Goal: Task Accomplishment & Management: Use online tool/utility

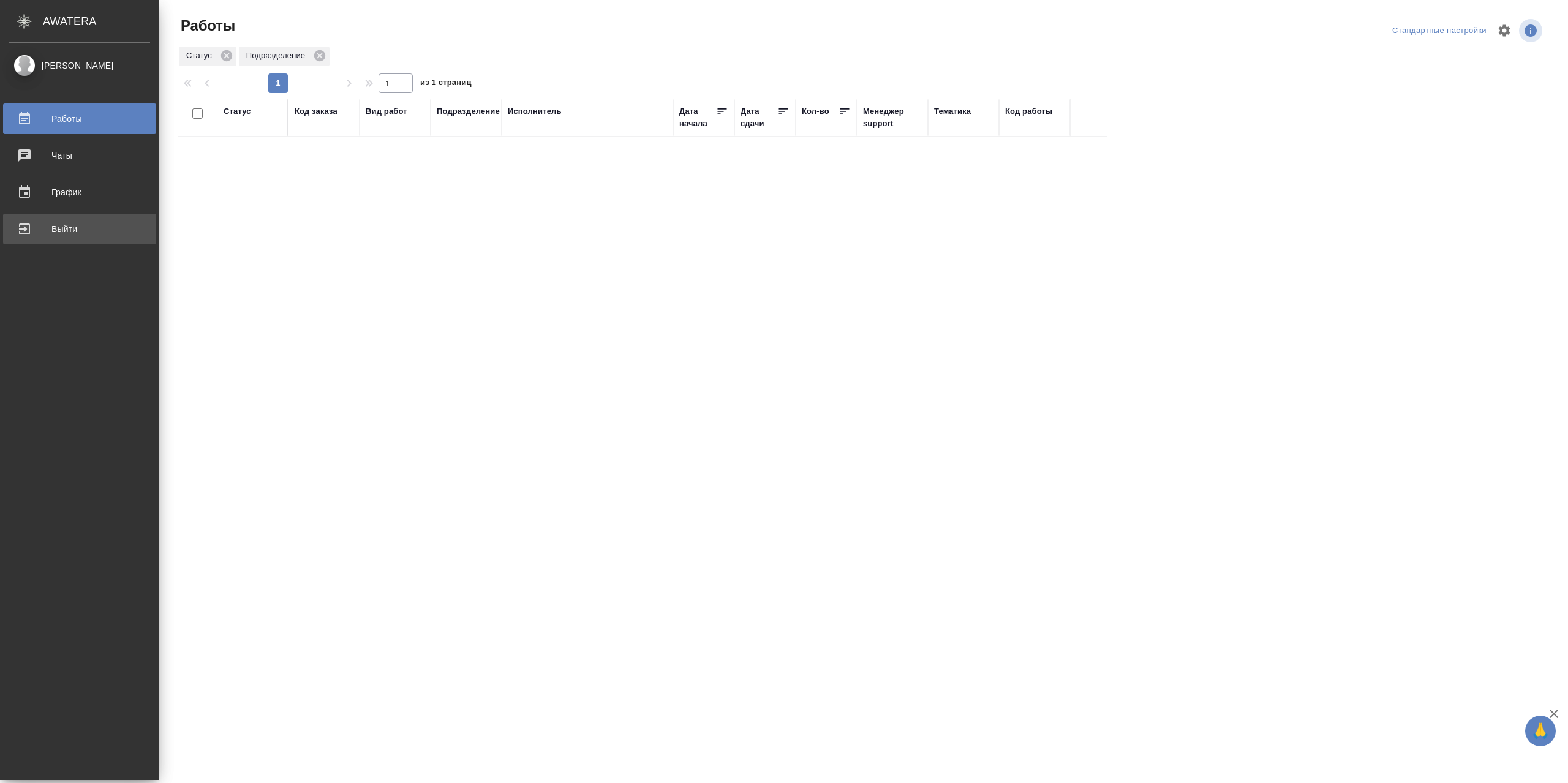
click at [49, 233] on div "Выйти" at bounding box center [79, 229] width 141 height 18
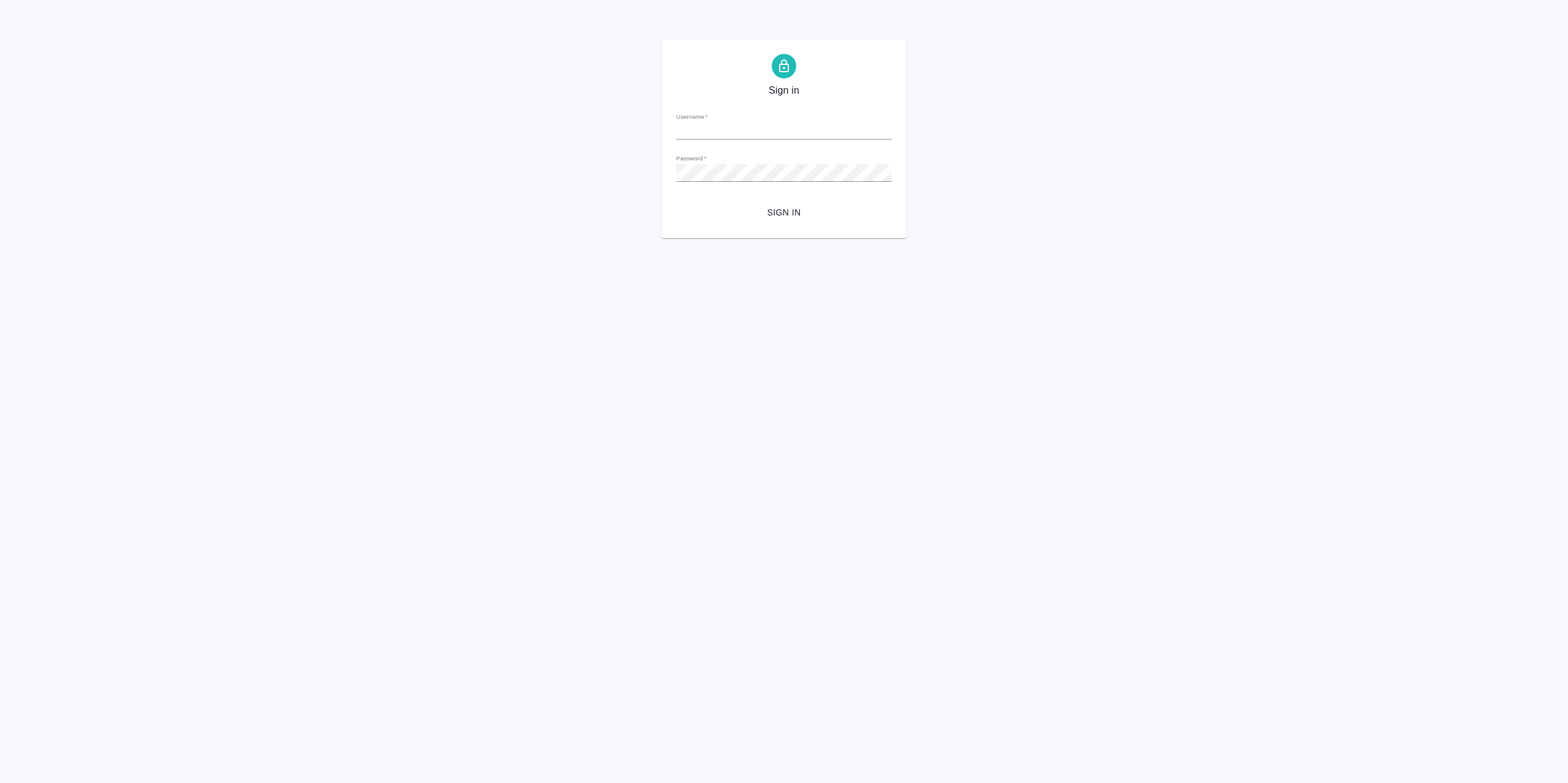
type input "r.sarkhatov@awatera.com"
click at [784, 206] on span "Sign in" at bounding box center [784, 213] width 196 height 15
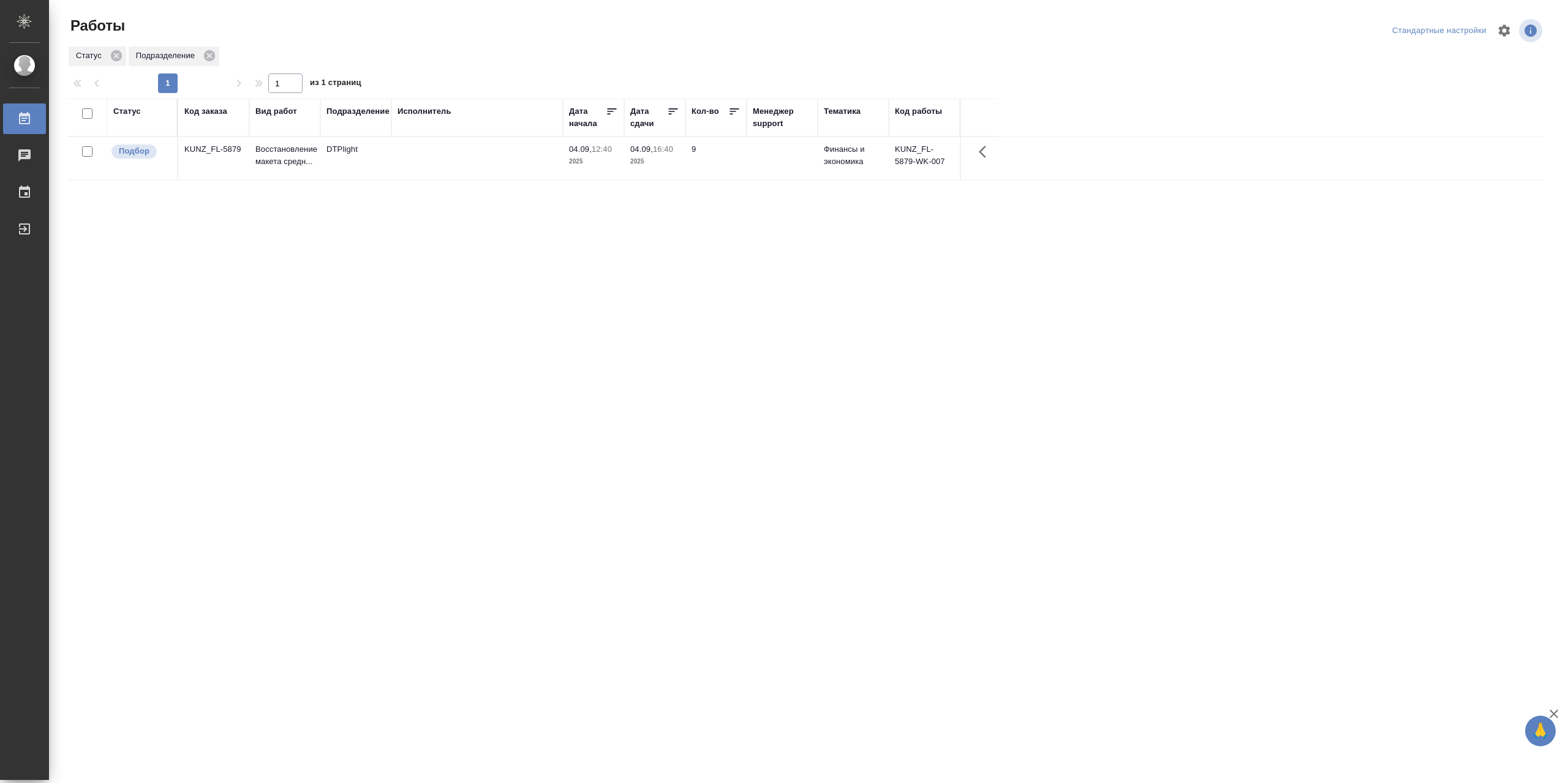
click at [132, 118] on div "Статус" at bounding box center [127, 112] width 27 height 13
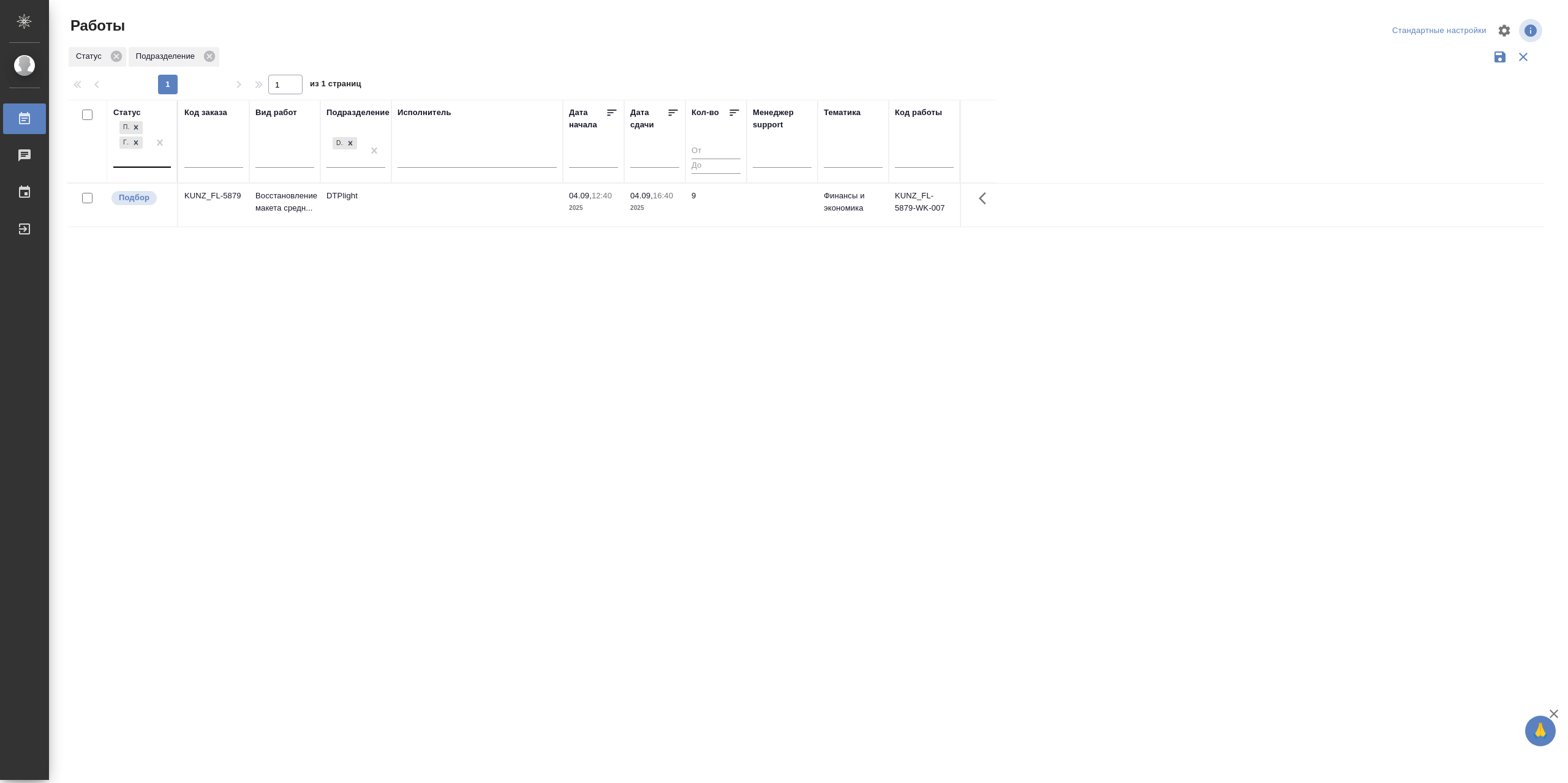
click at [143, 167] on div "Подбор Готов к работе" at bounding box center [131, 143] width 36 height 48
click at [232, 247] on div "В работе" at bounding box center [276, 239] width 184 height 22
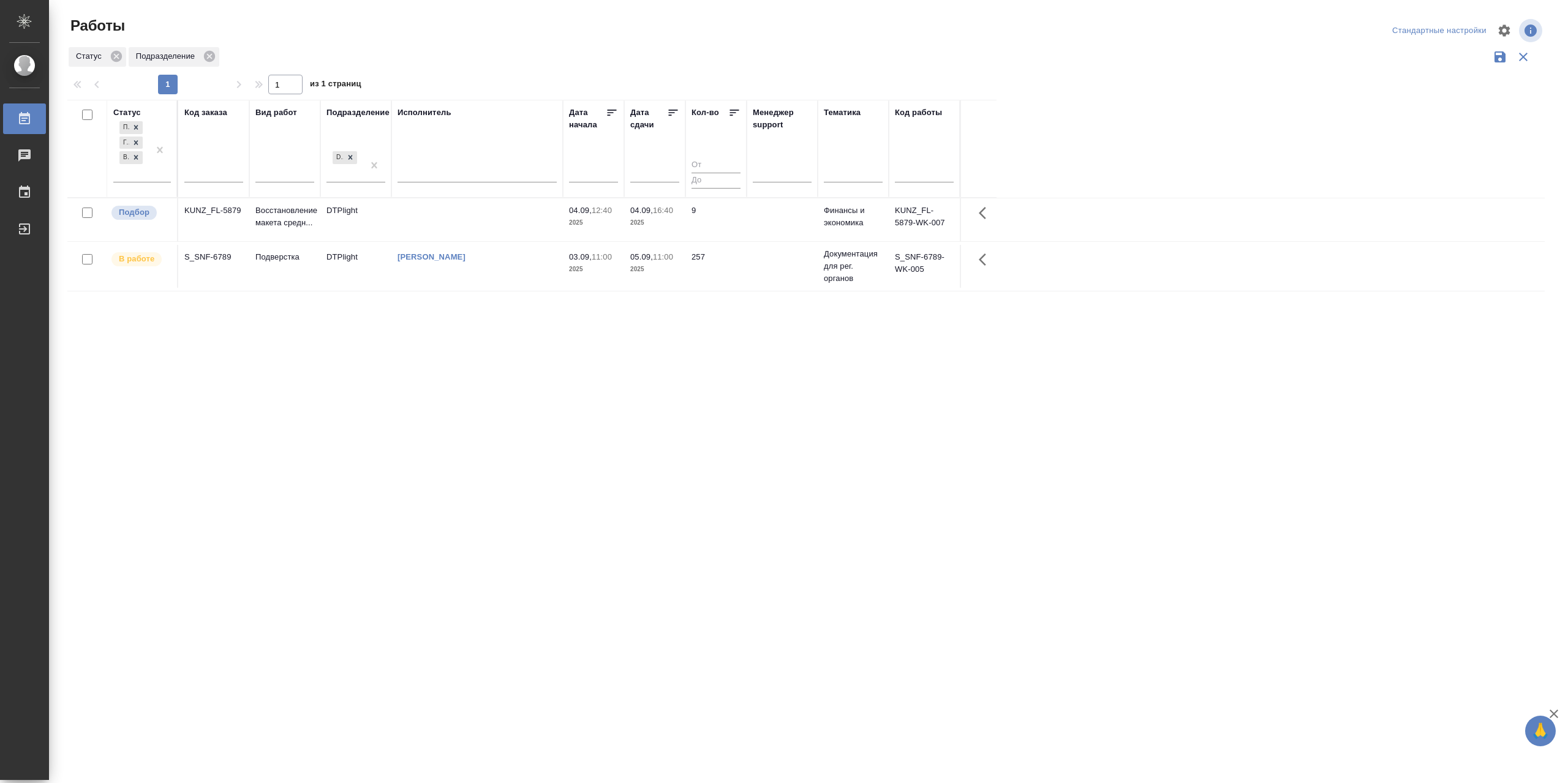
click at [528, 288] on td "[PERSON_NAME]" at bounding box center [477, 266] width 172 height 43
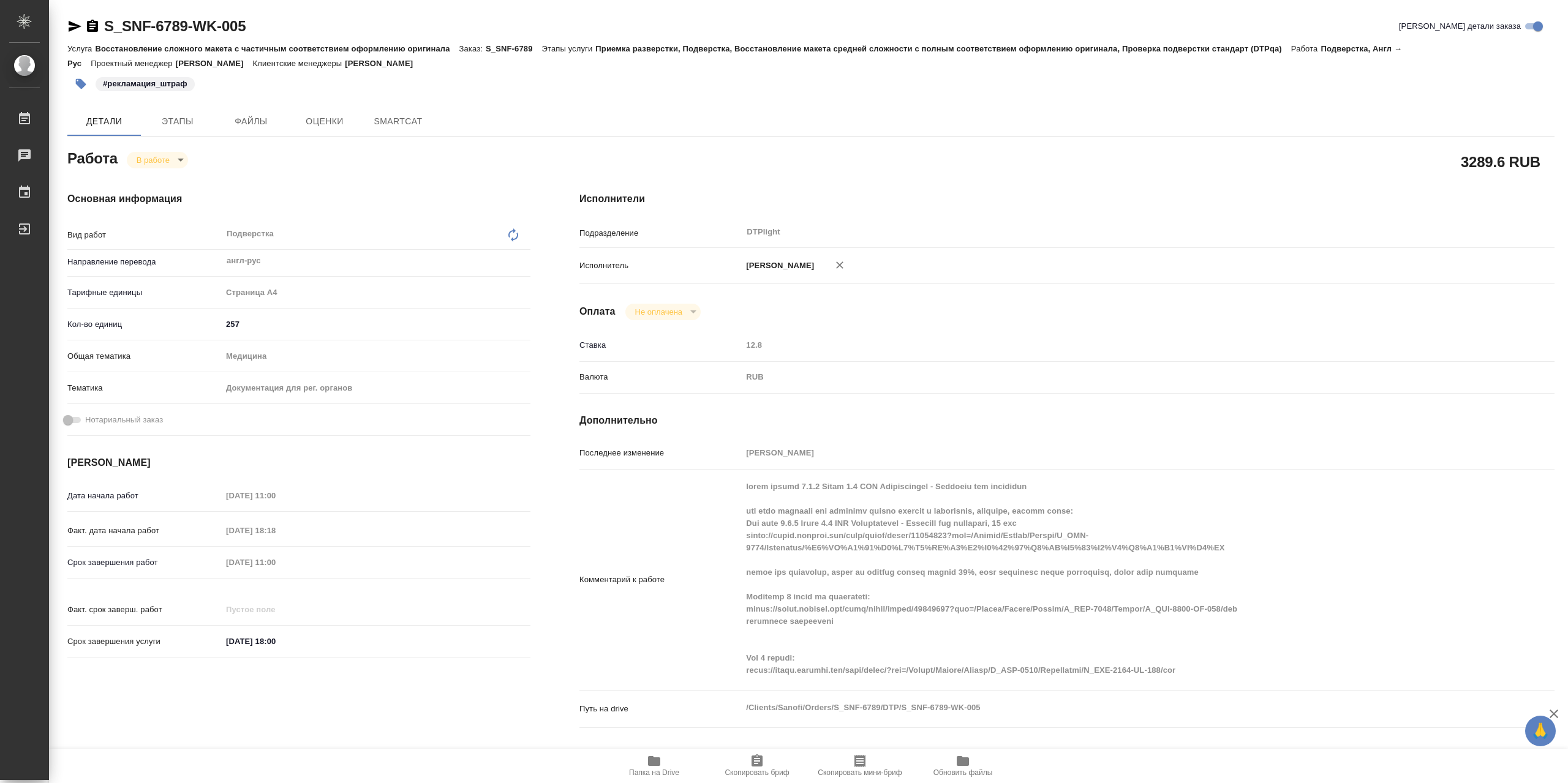
type textarea "x"
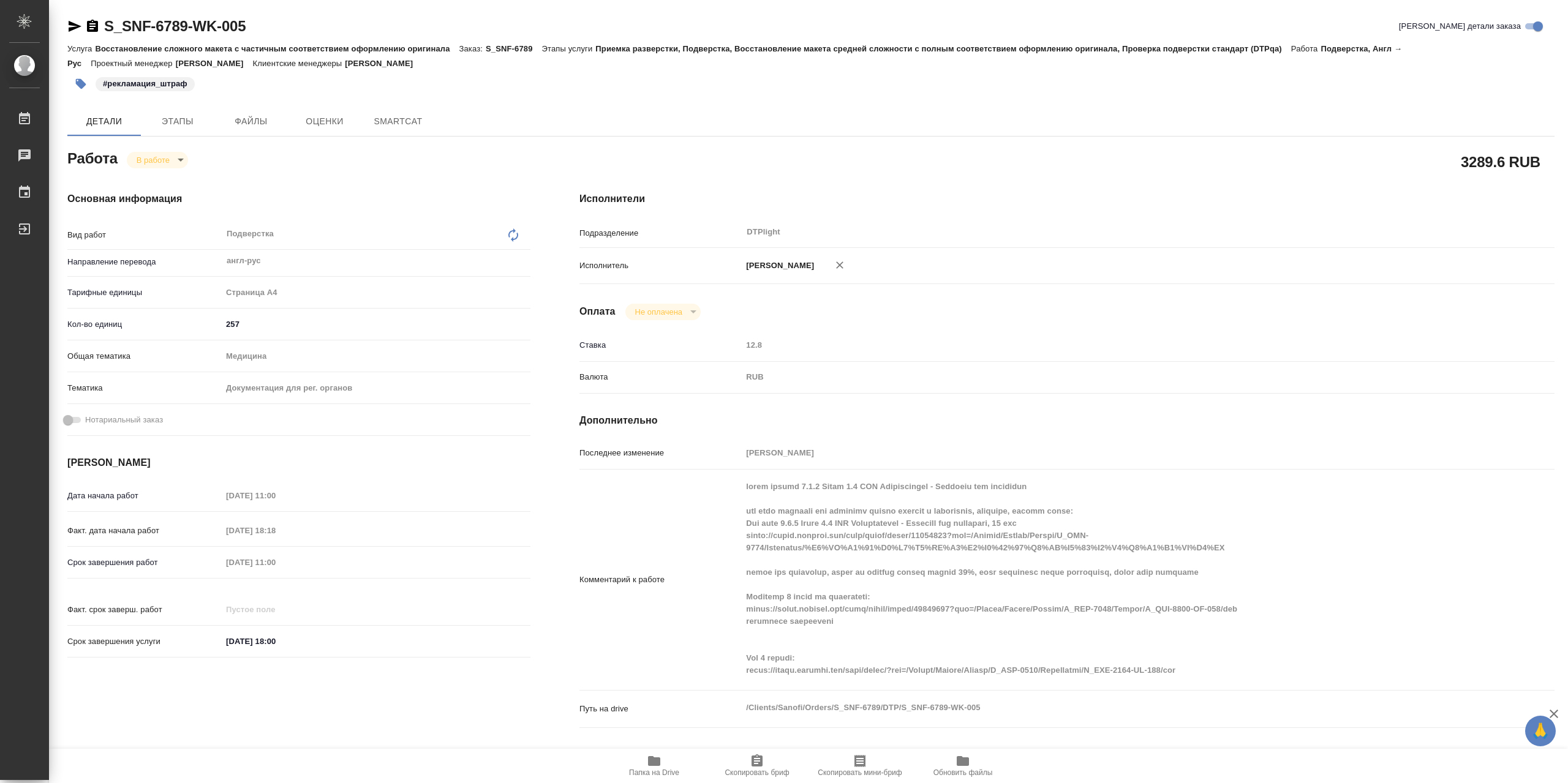
type textarea "x"
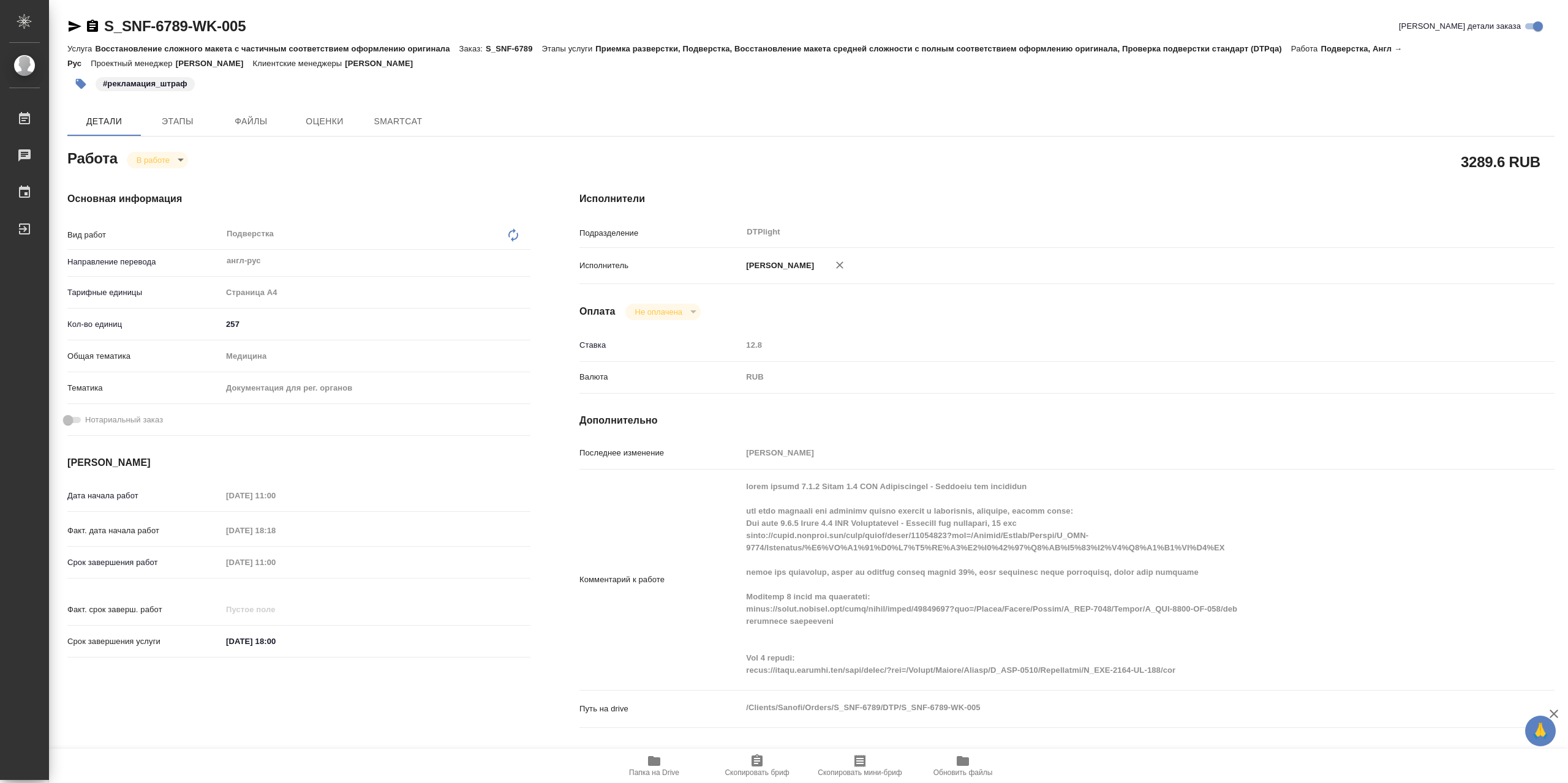
type textarea "x"
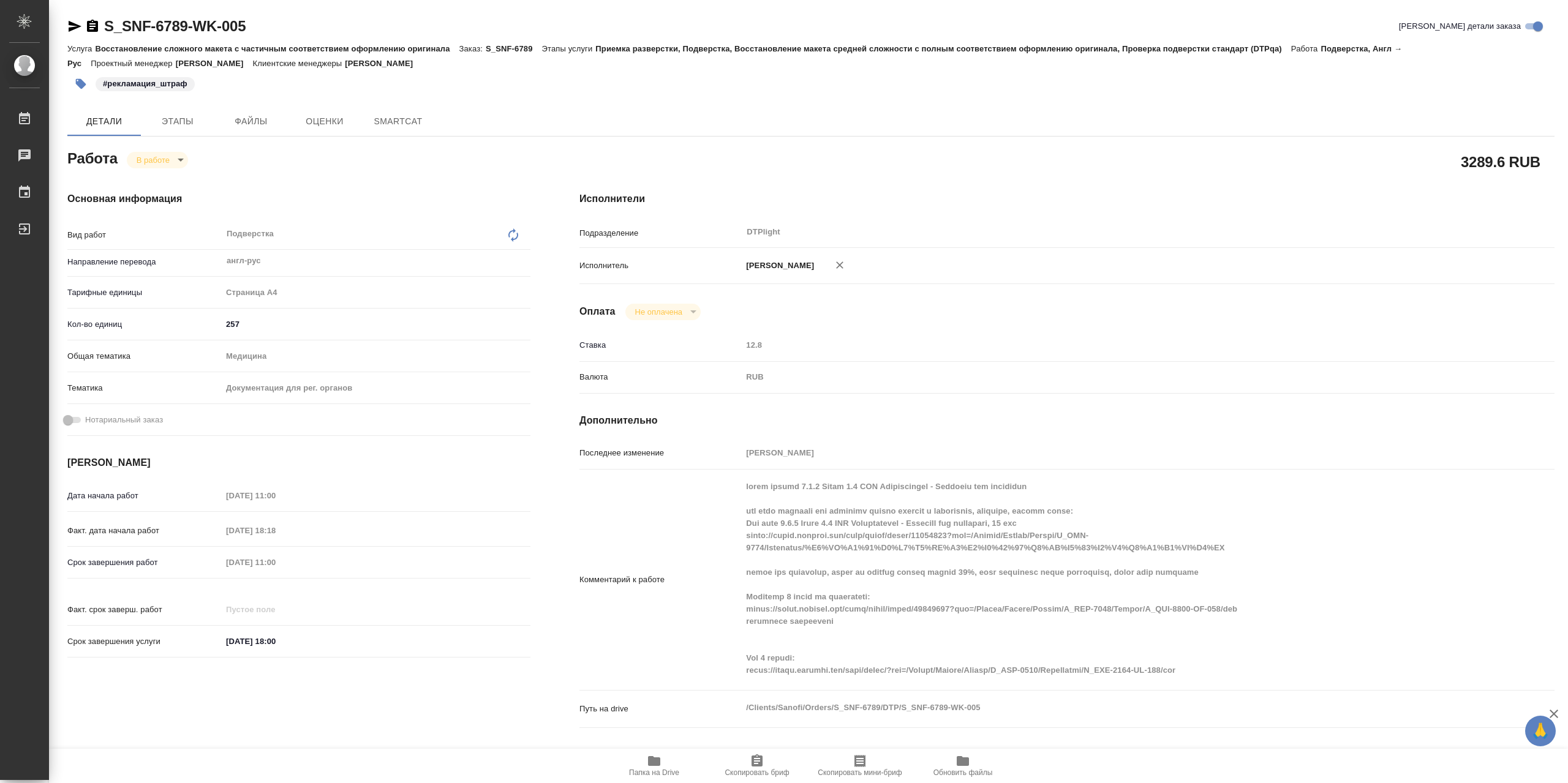
type textarea "x"
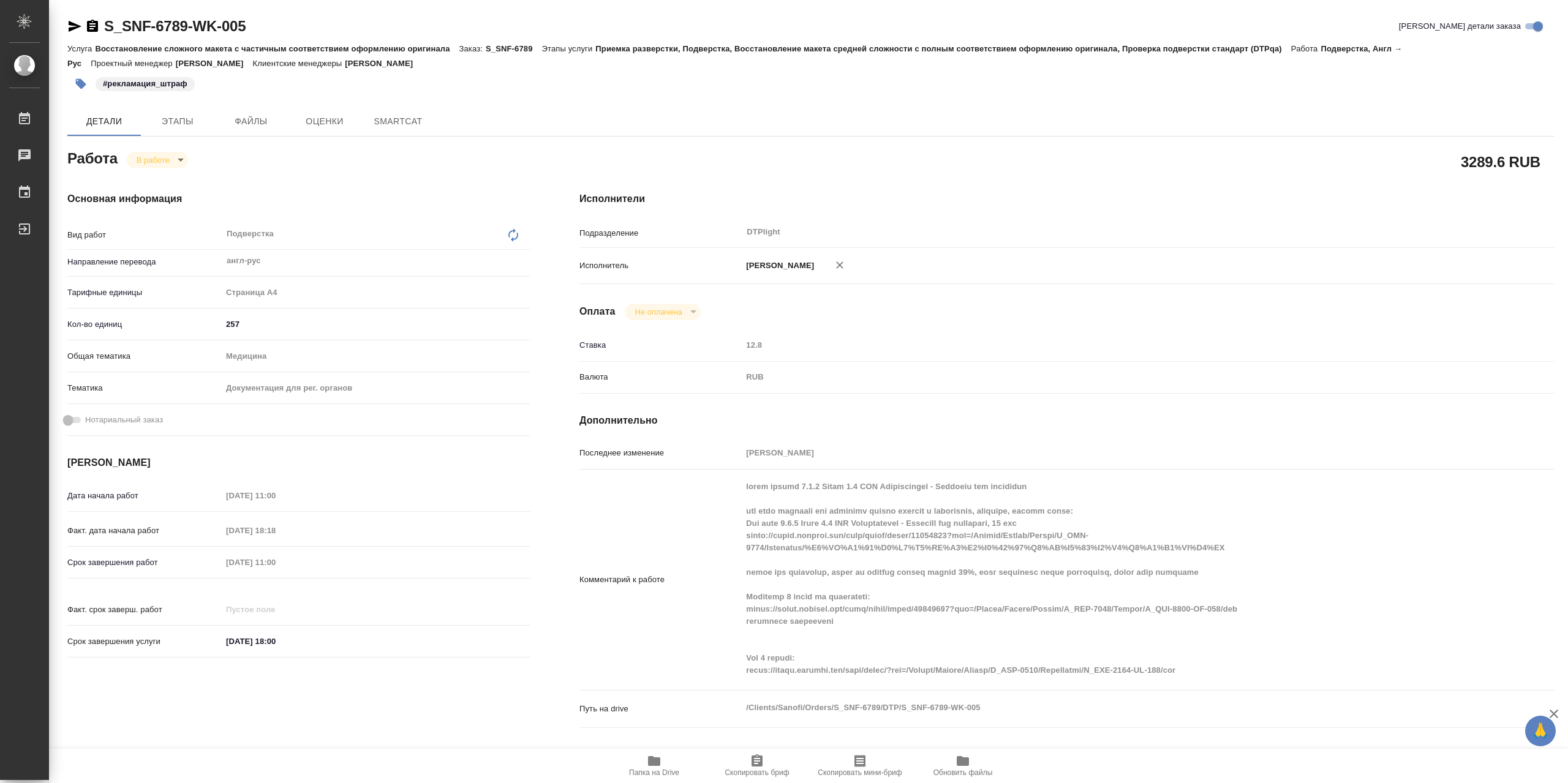
type textarea "x"
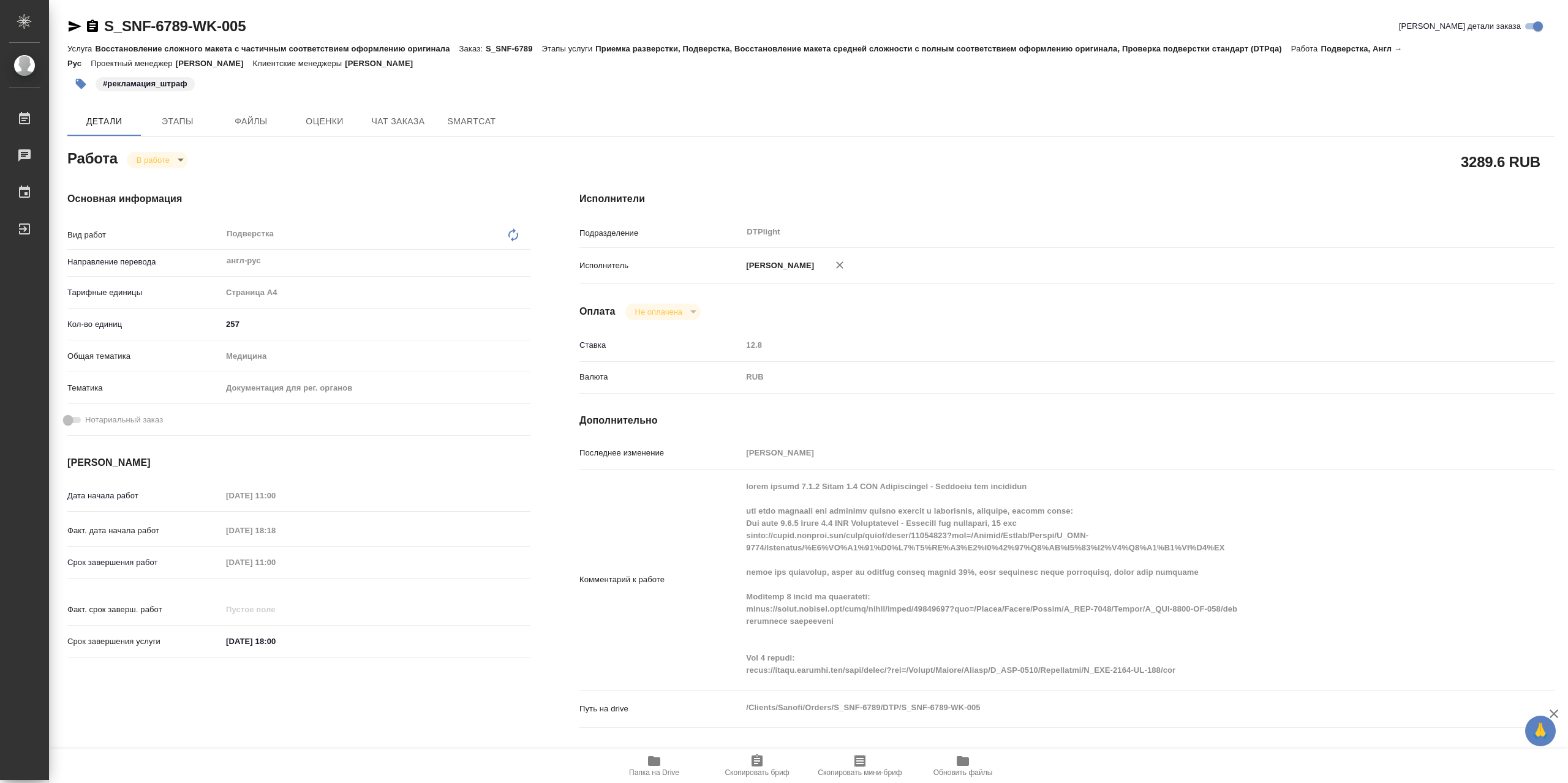
type textarea "x"
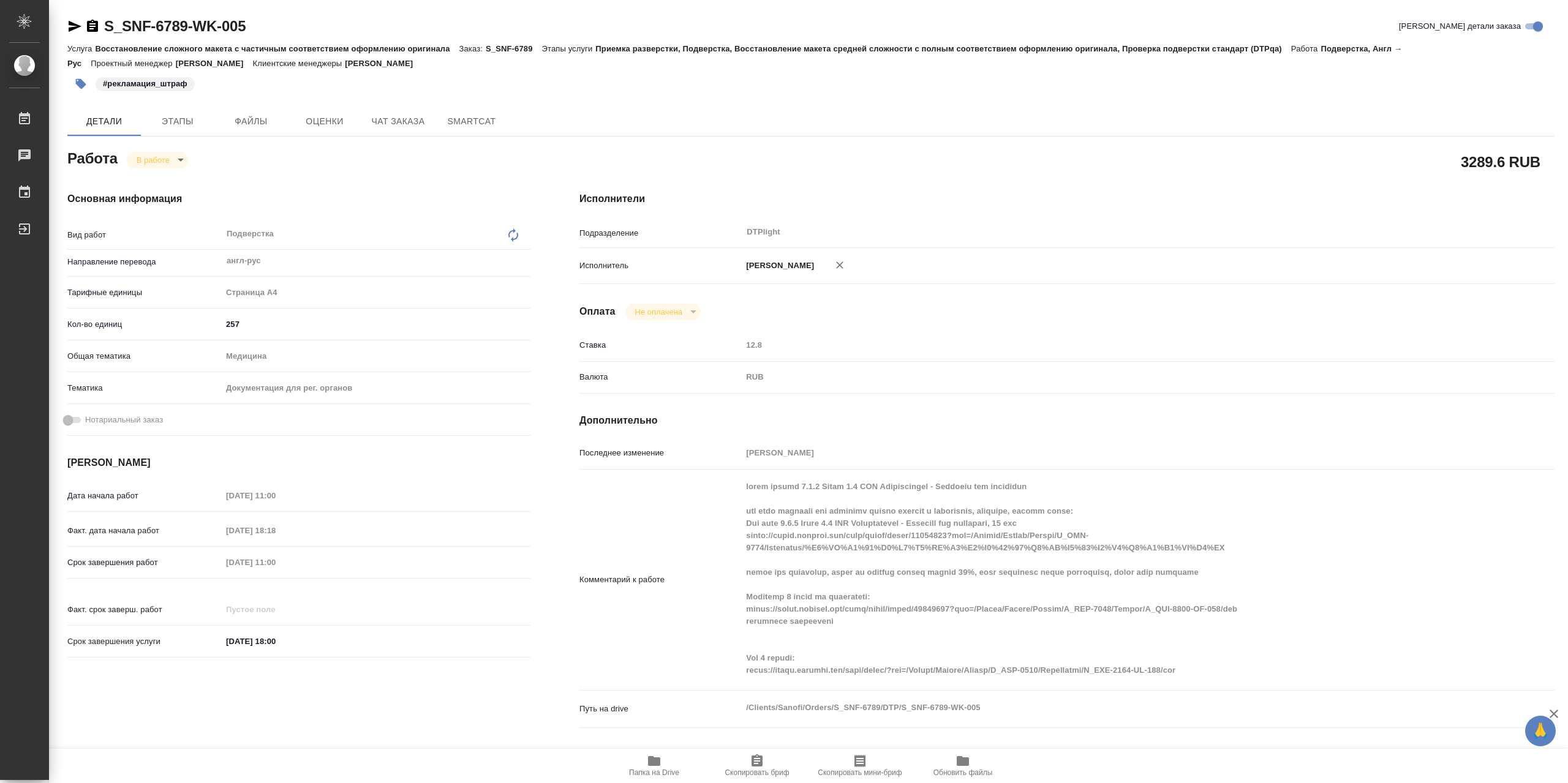
type textarea "x"
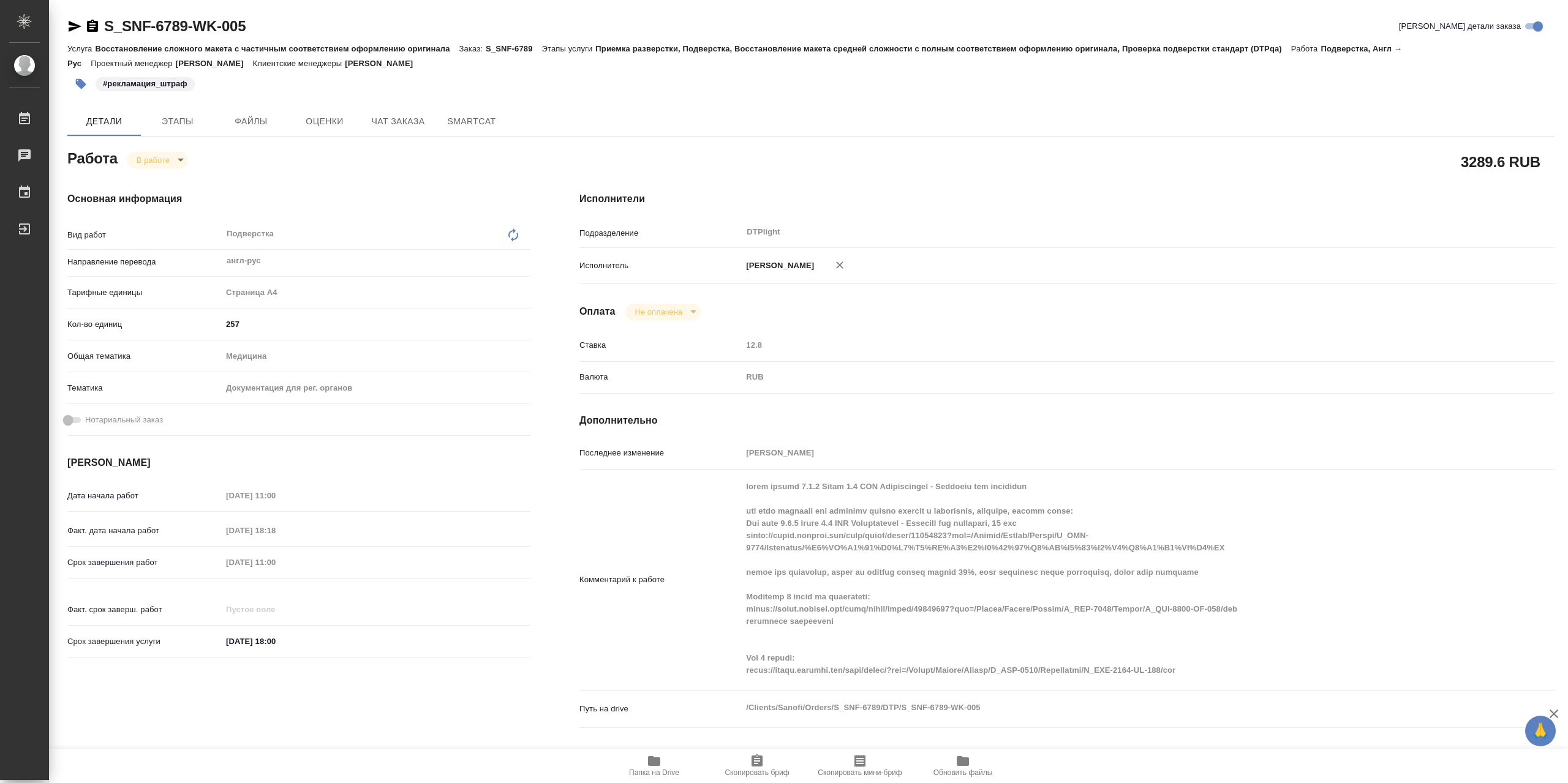
click at [725, 684] on div "Комментарий к работе x" at bounding box center [1067, 579] width 975 height 211
type textarea "x"
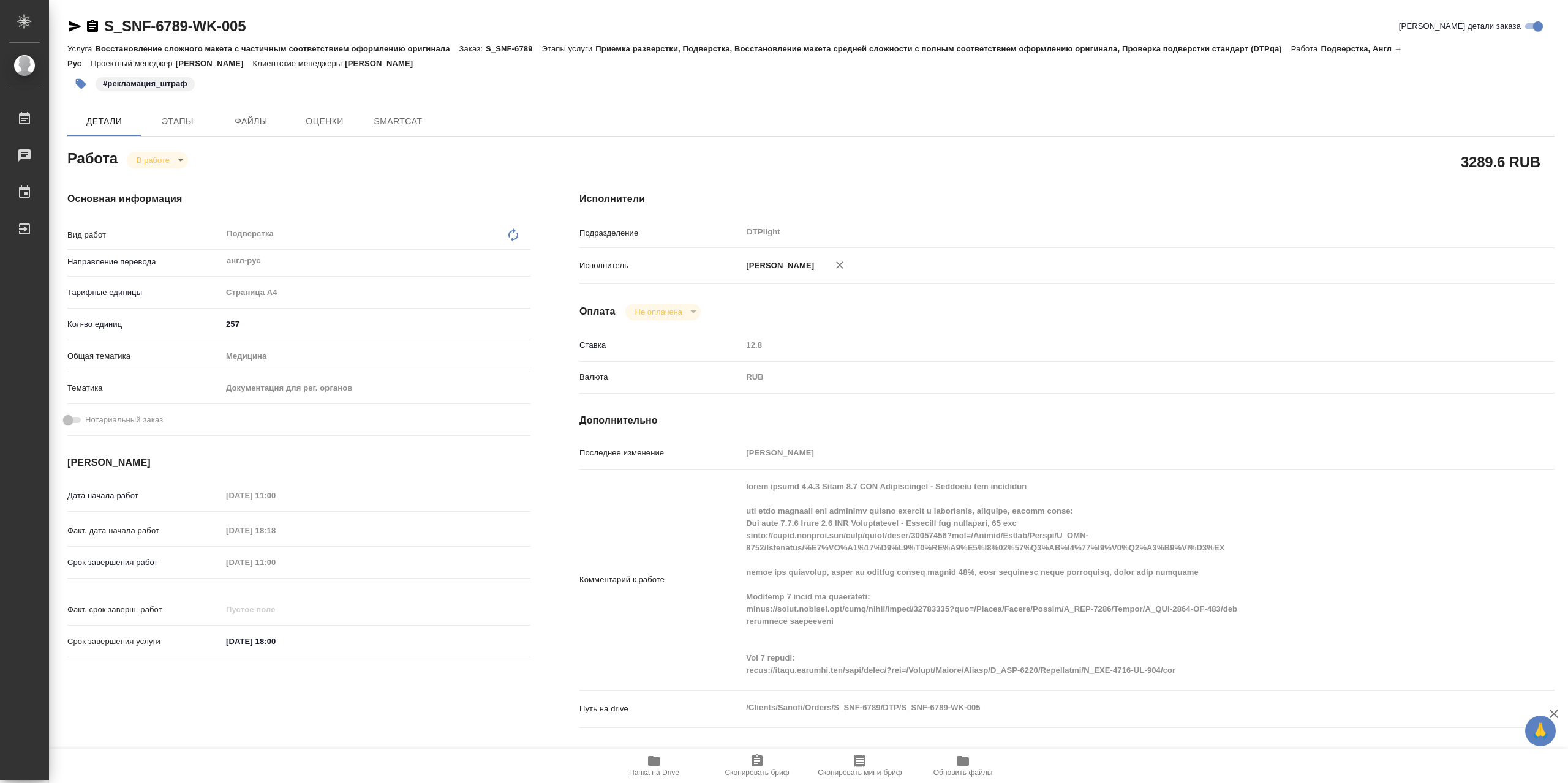
type textarea "x"
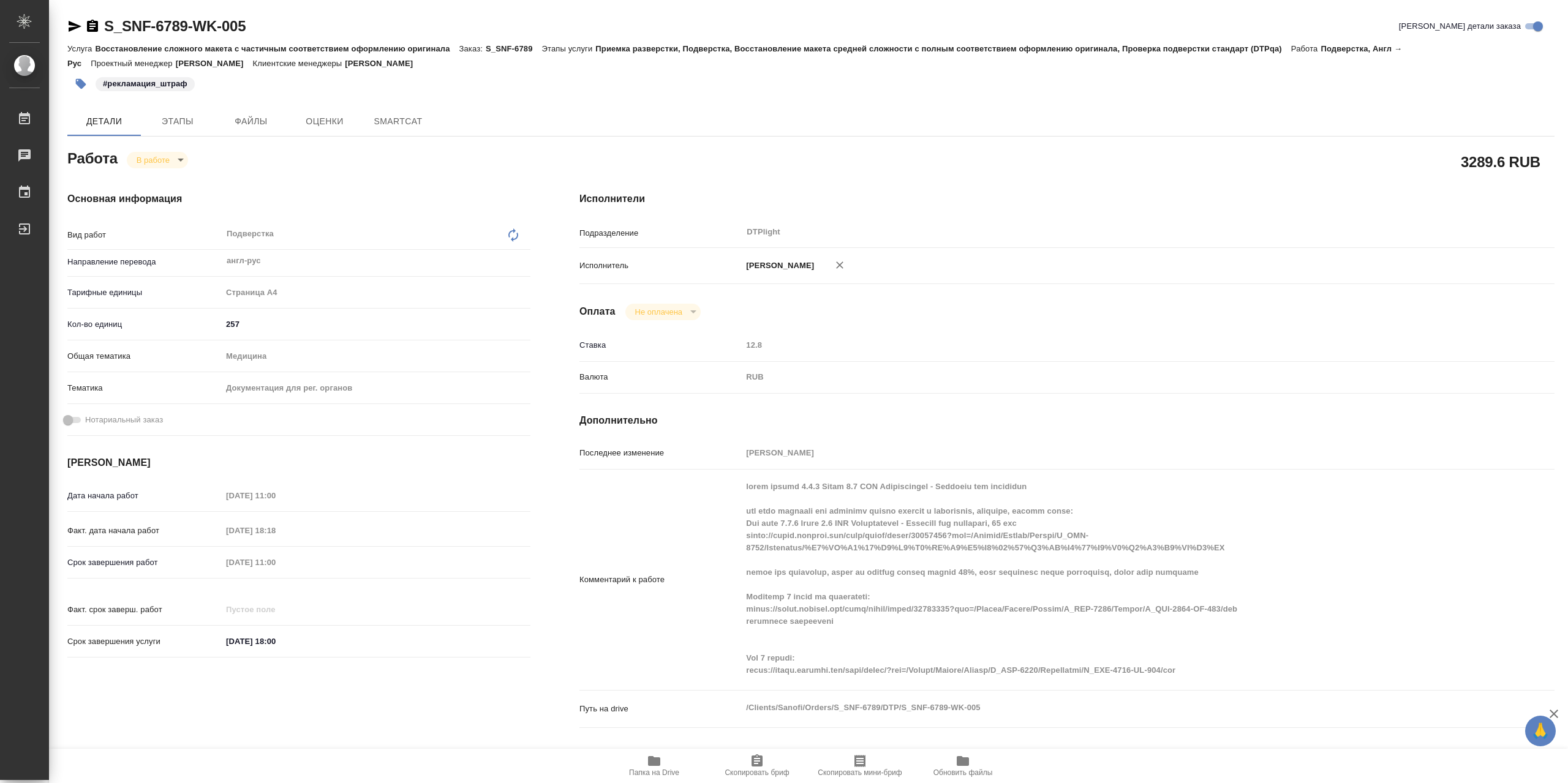
type textarea "x"
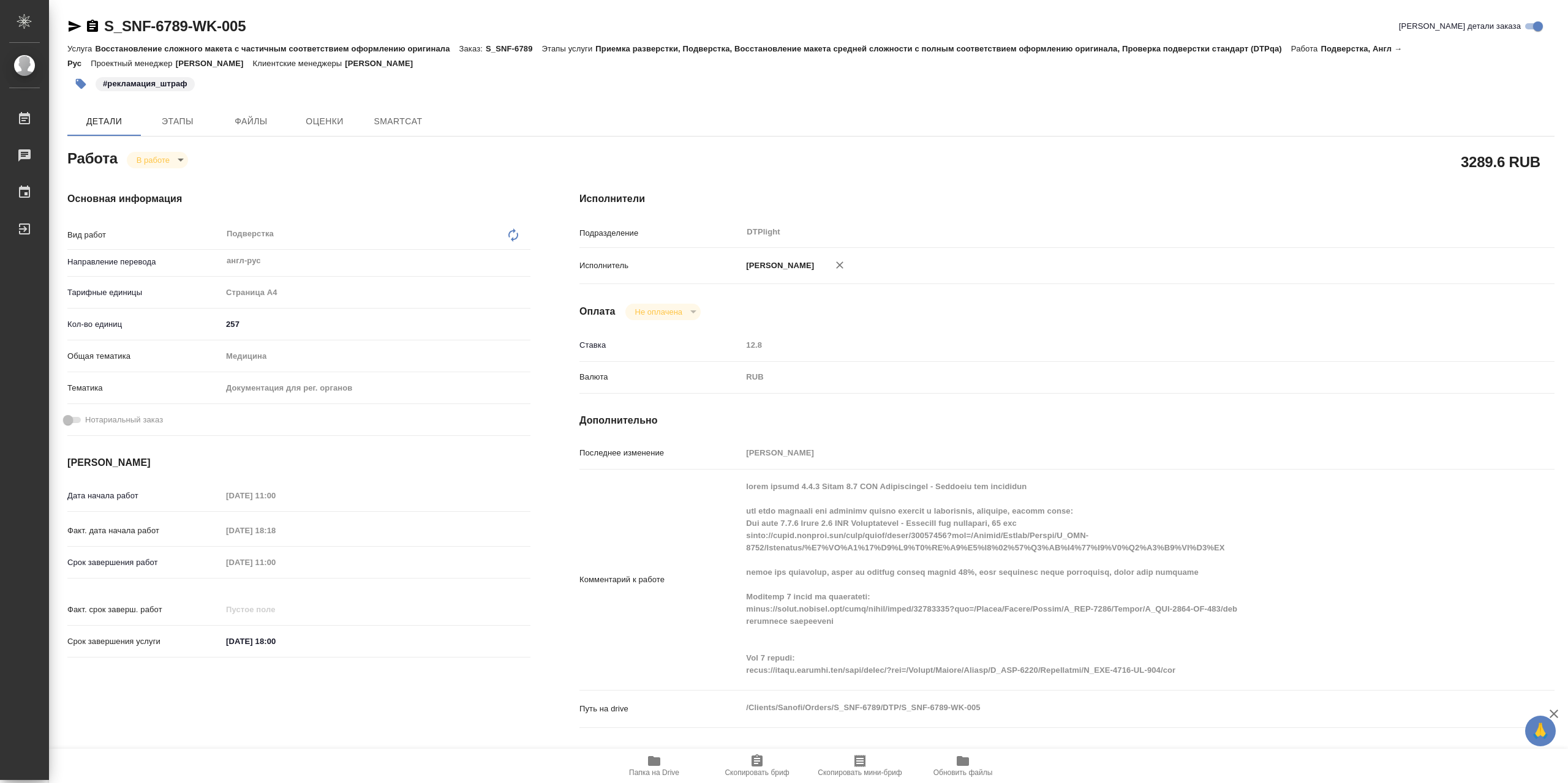
type textarea "x"
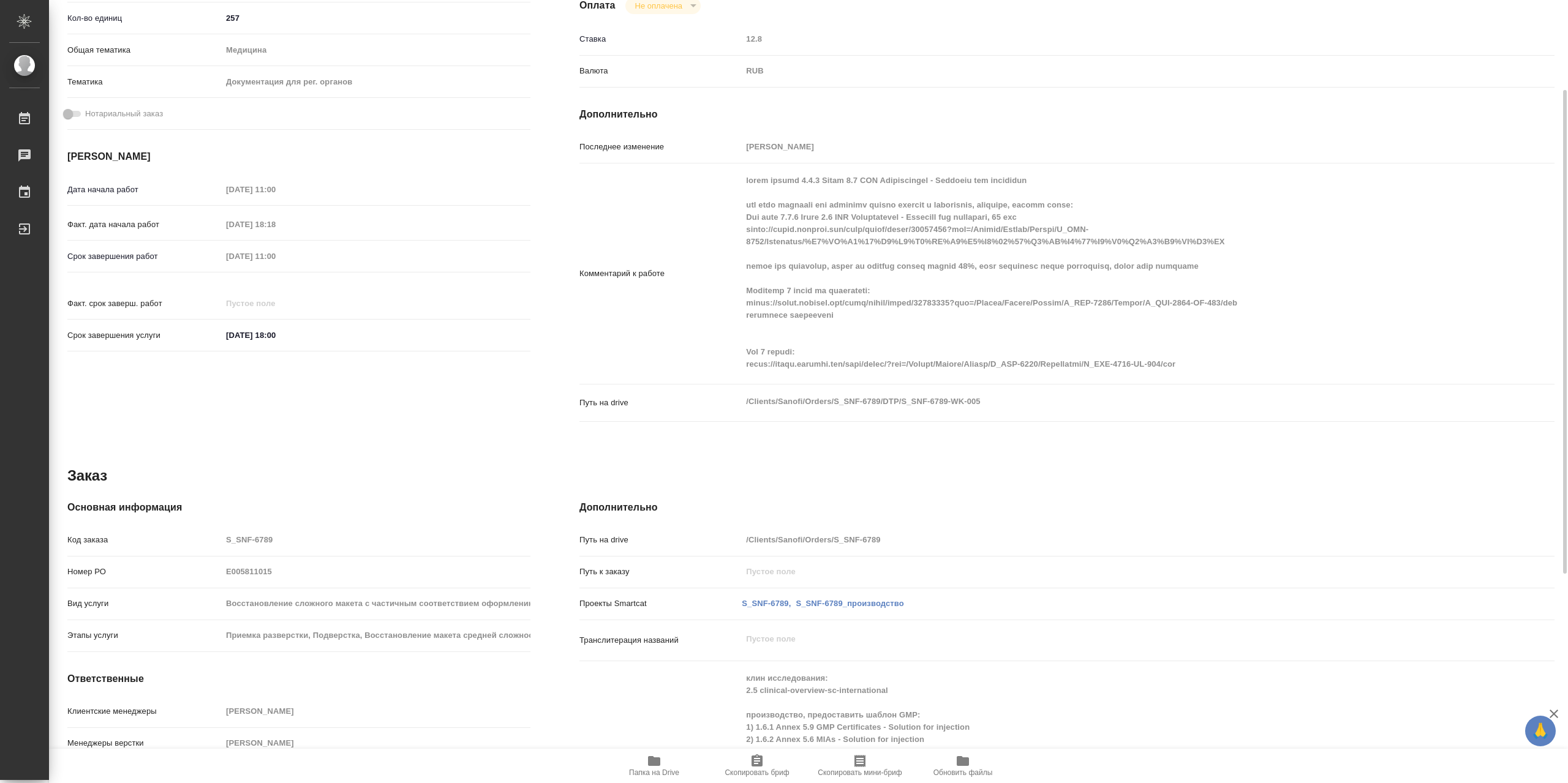
type textarea "x"
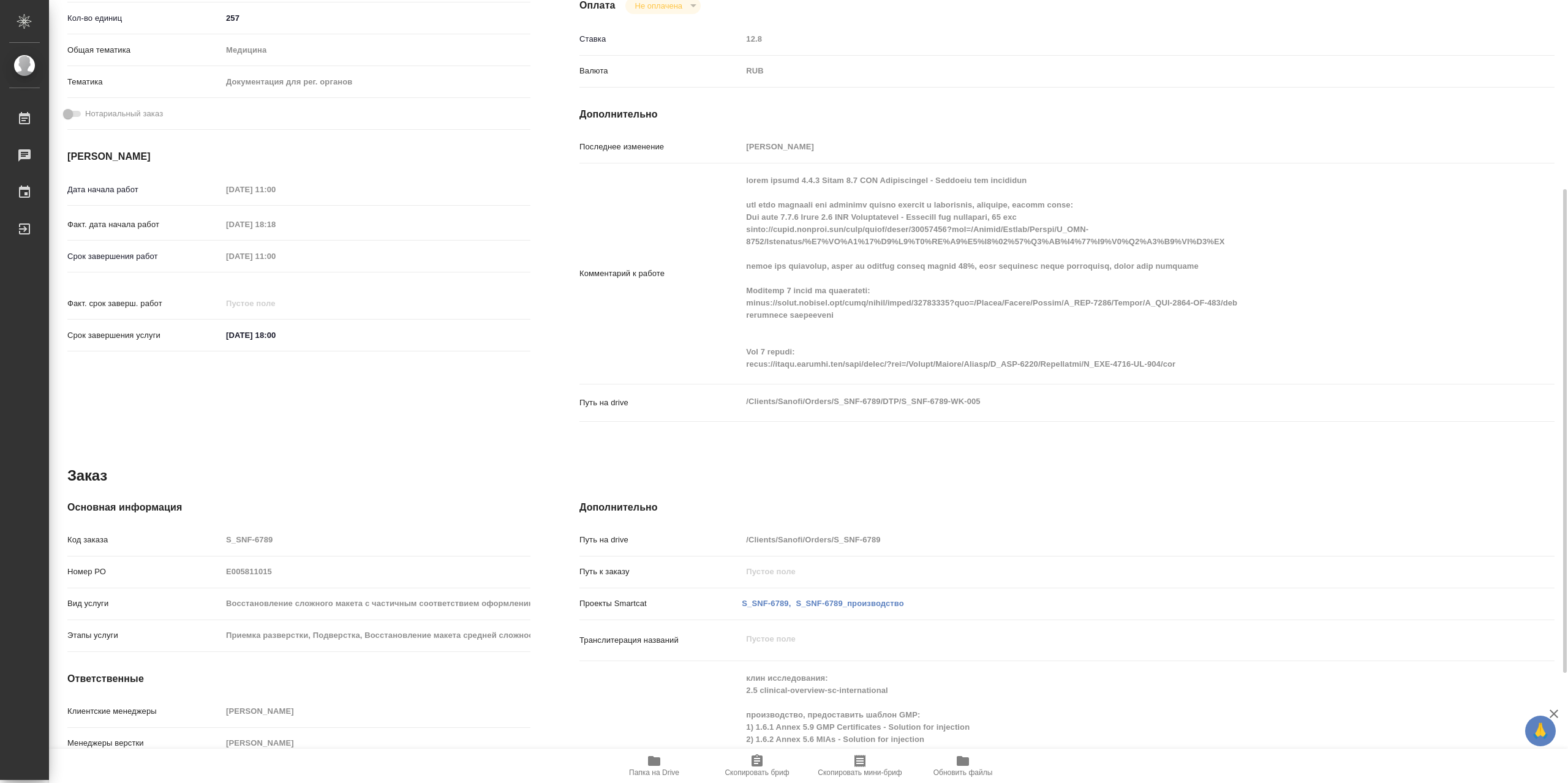
type textarea "x"
